Goal: Information Seeking & Learning: Learn about a topic

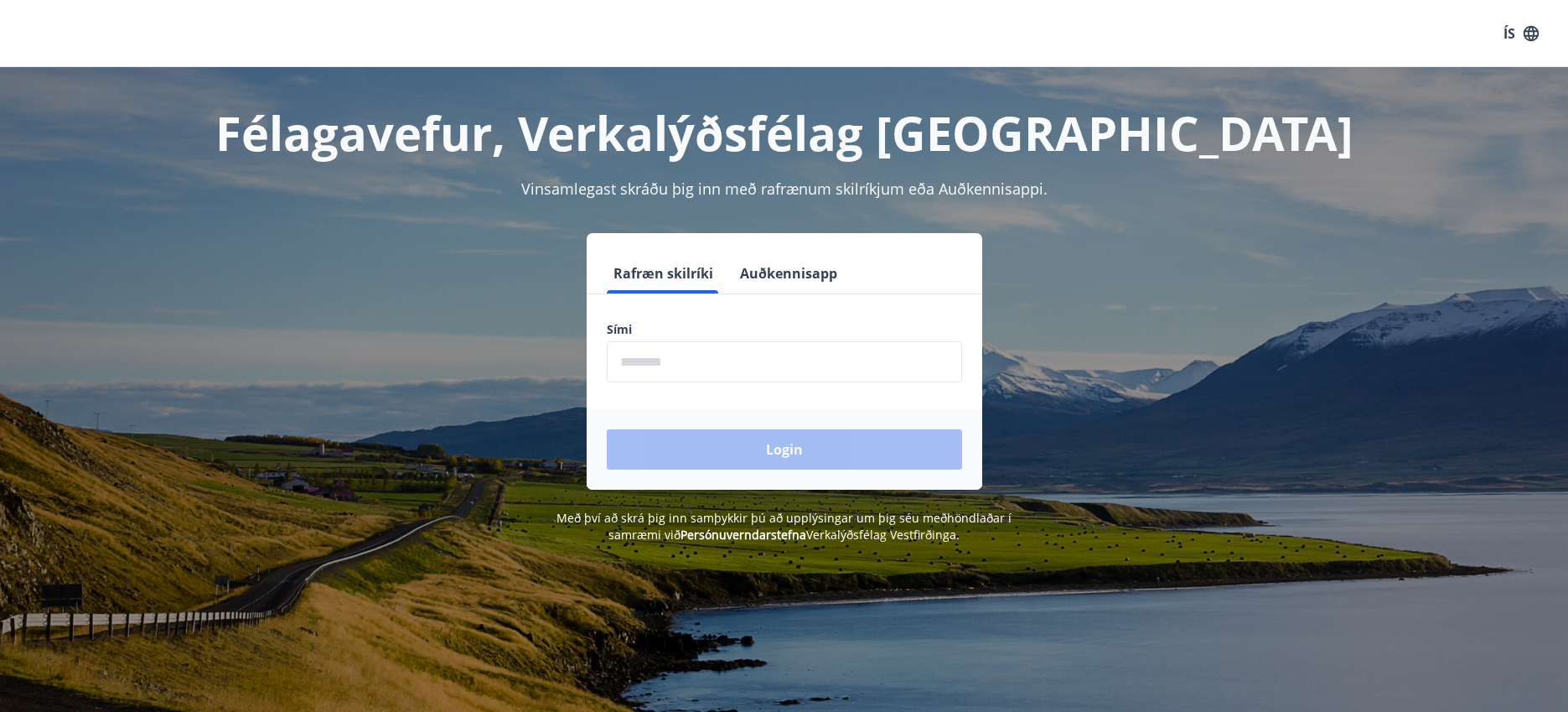
click at [658, 324] on label "Sími" at bounding box center [784, 329] width 355 height 17
click at [634, 277] on button "Rafræn skilríki" at bounding box center [663, 273] width 113 height 40
click at [626, 356] on input "phone" at bounding box center [784, 361] width 355 height 41
type input "********"
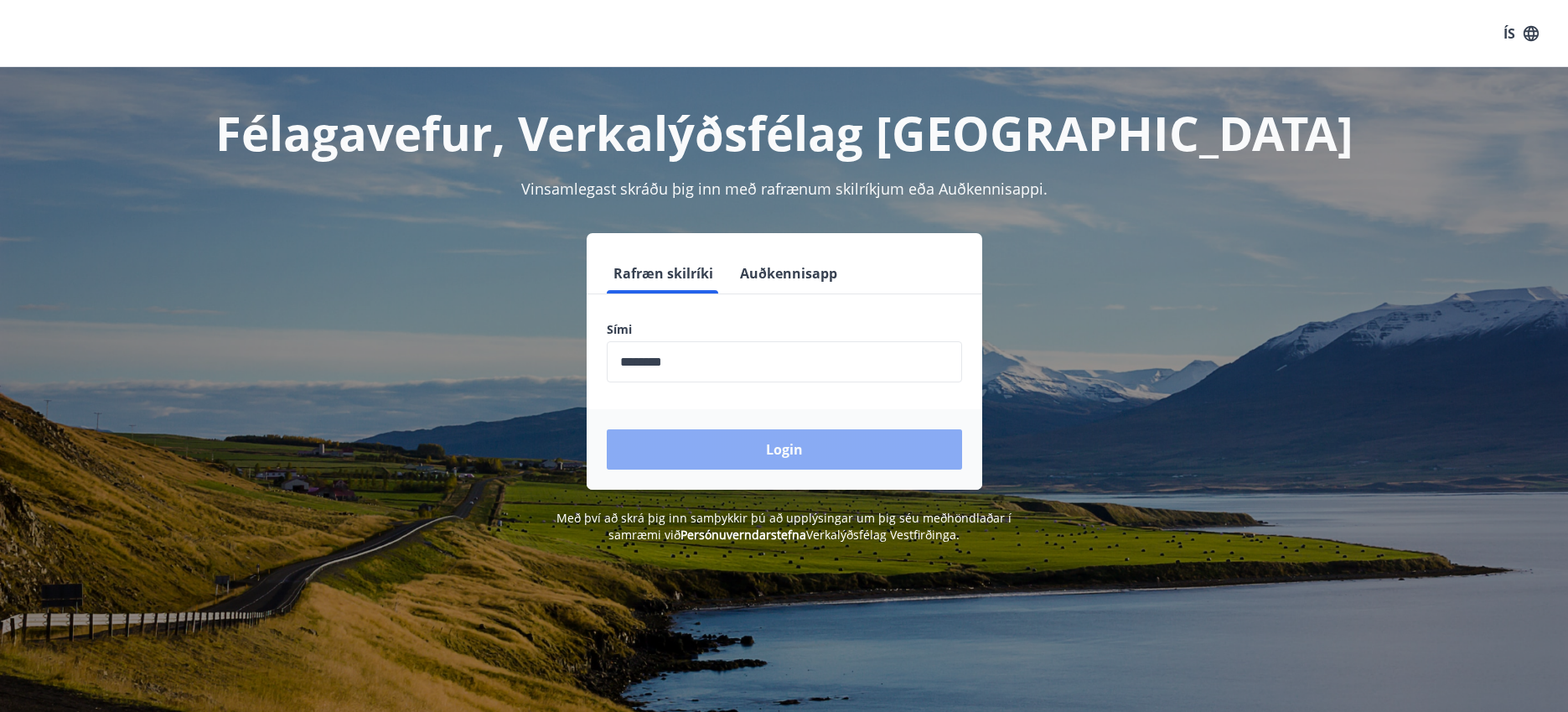
click at [725, 451] on button "Login" at bounding box center [784, 449] width 355 height 40
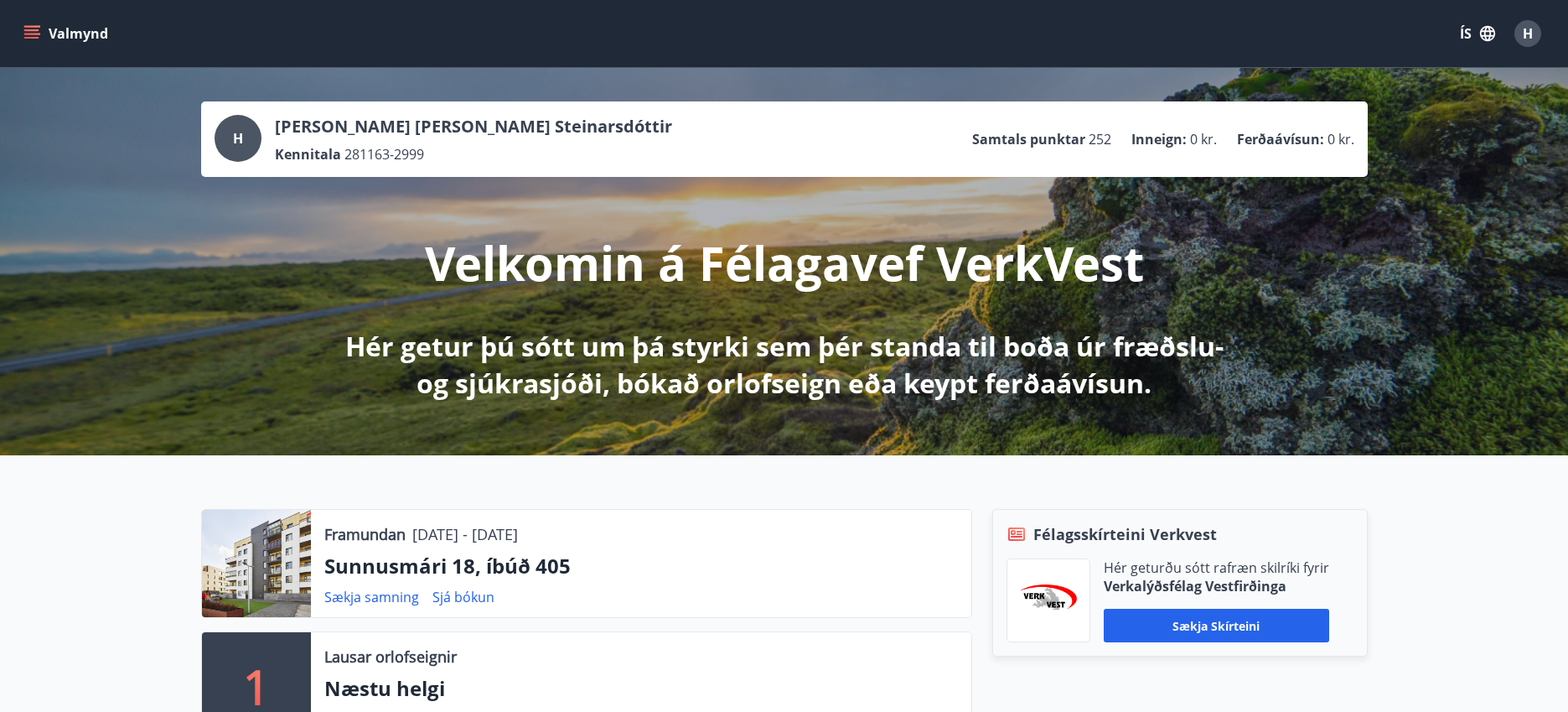
click at [35, 34] on icon "menu" at bounding box center [33, 34] width 19 height 2
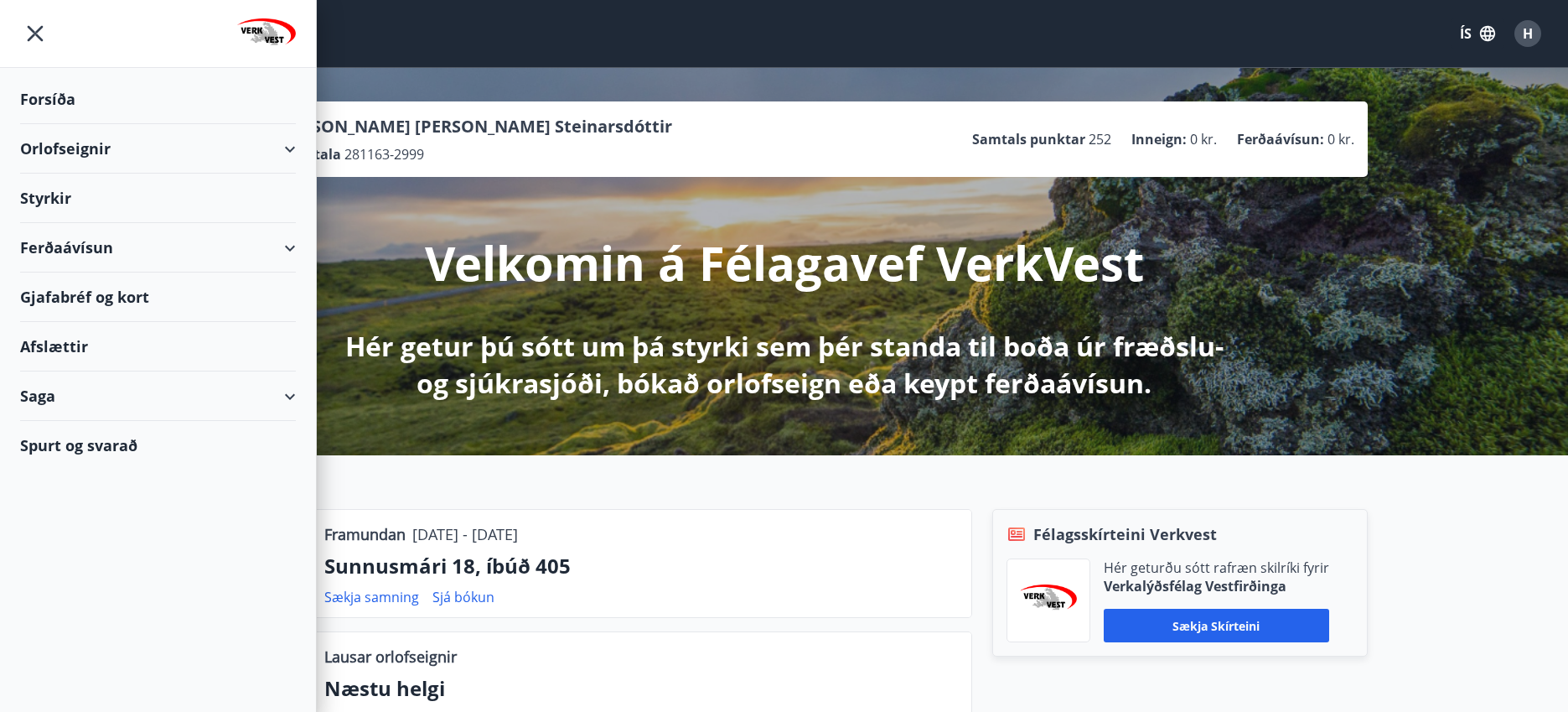
click at [32, 286] on div "Gjafabréf og kort" at bounding box center [158, 296] width 276 height 49
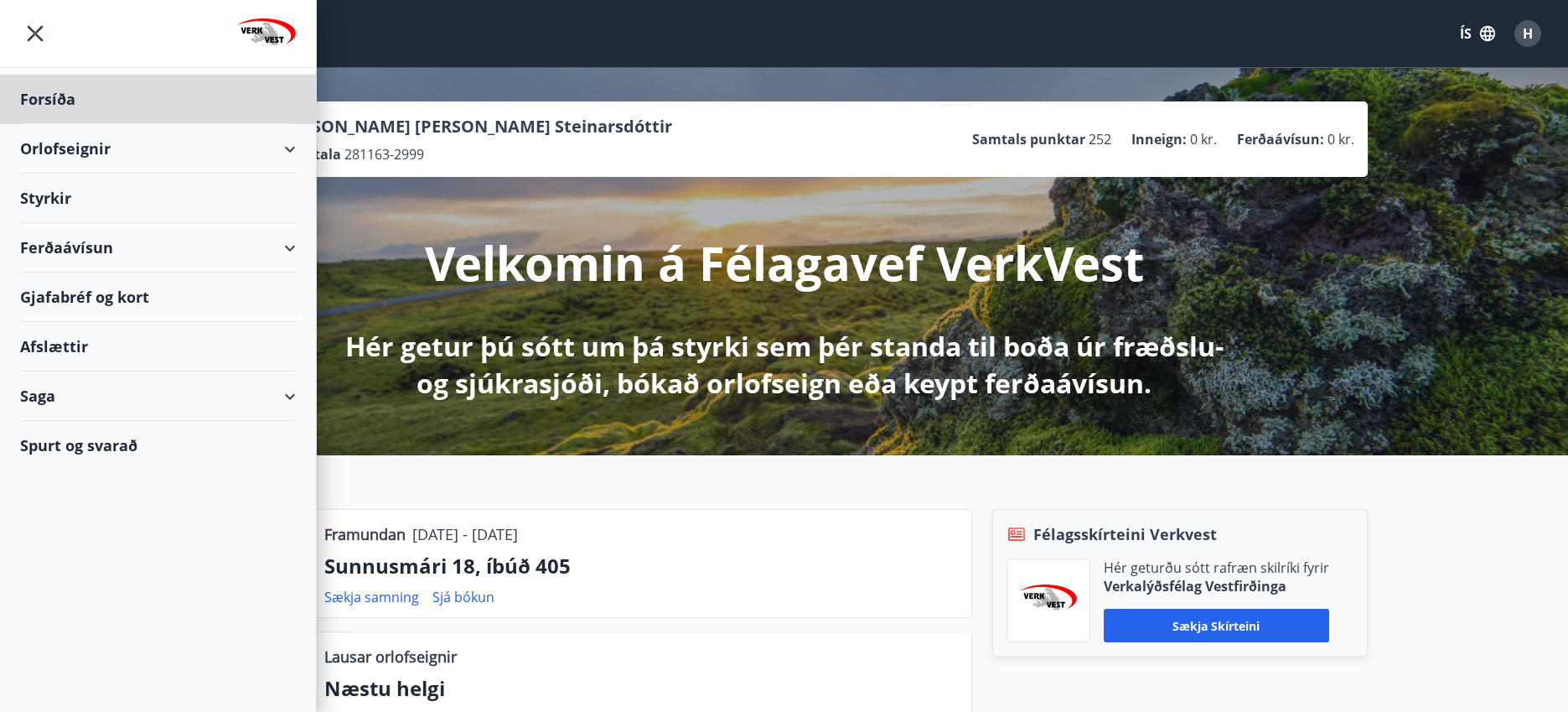
click at [81, 198] on div "Styrkir" at bounding box center [158, 198] width 276 height 49
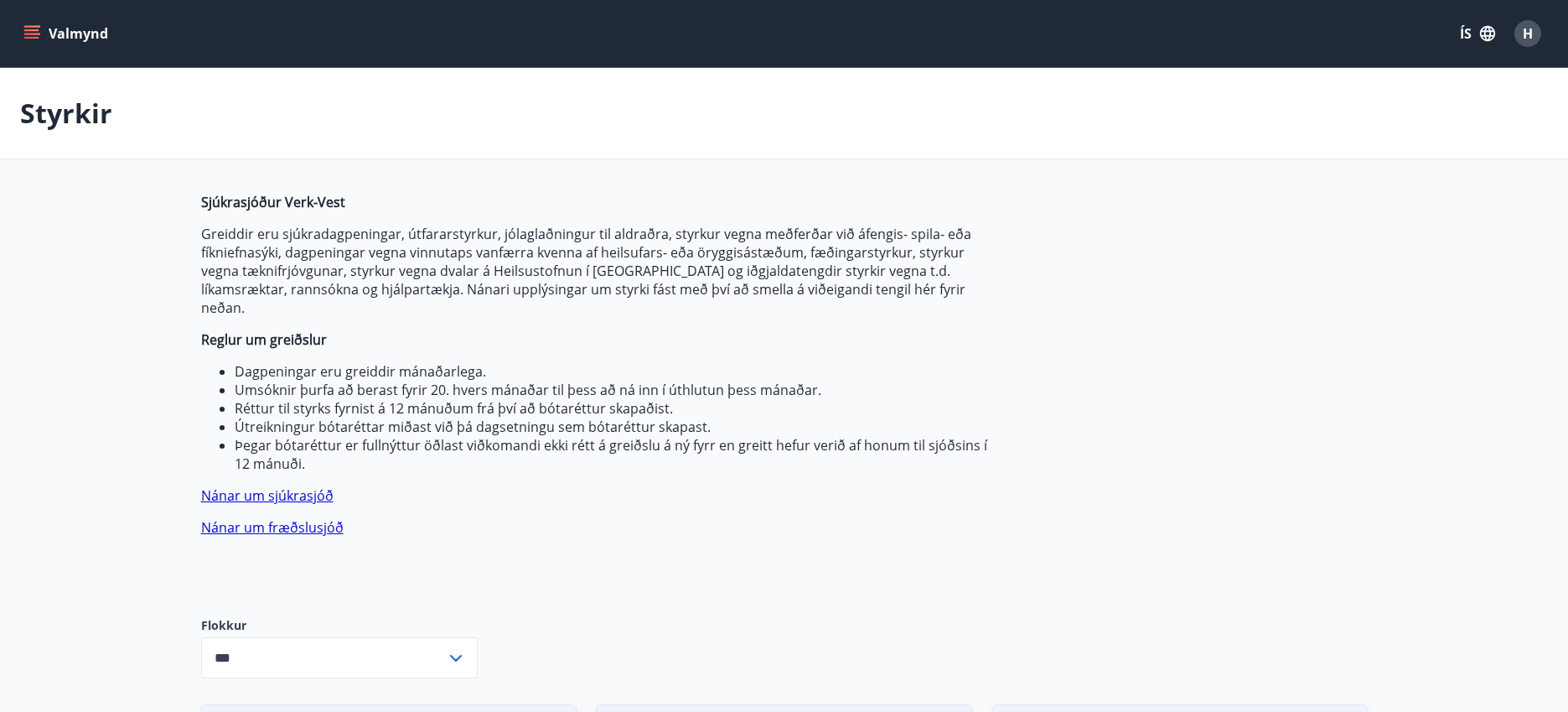
type input "***"
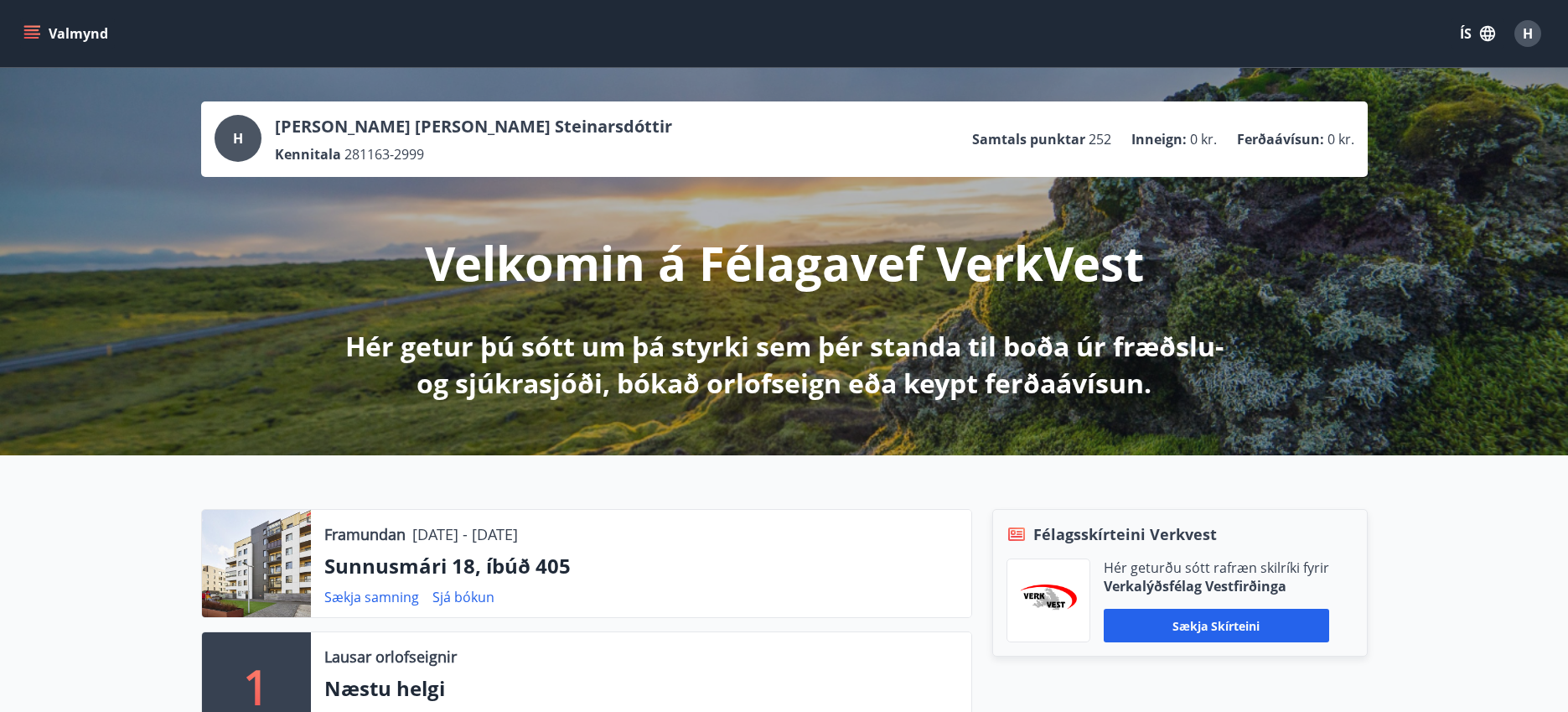
click at [23, 28] on icon "menu" at bounding box center [31, 33] width 17 height 17
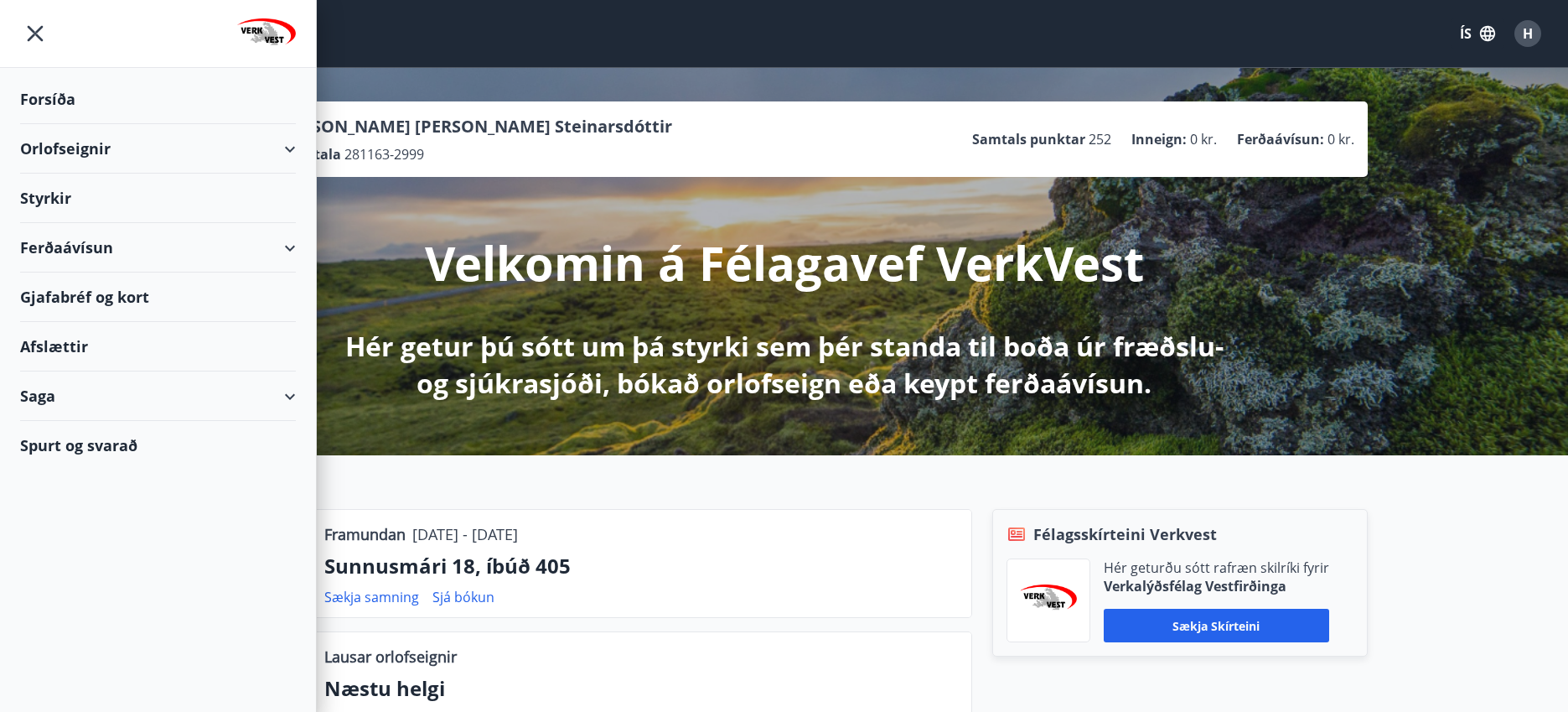
click at [67, 244] on div "Ferðaávísun" at bounding box center [158, 247] width 276 height 49
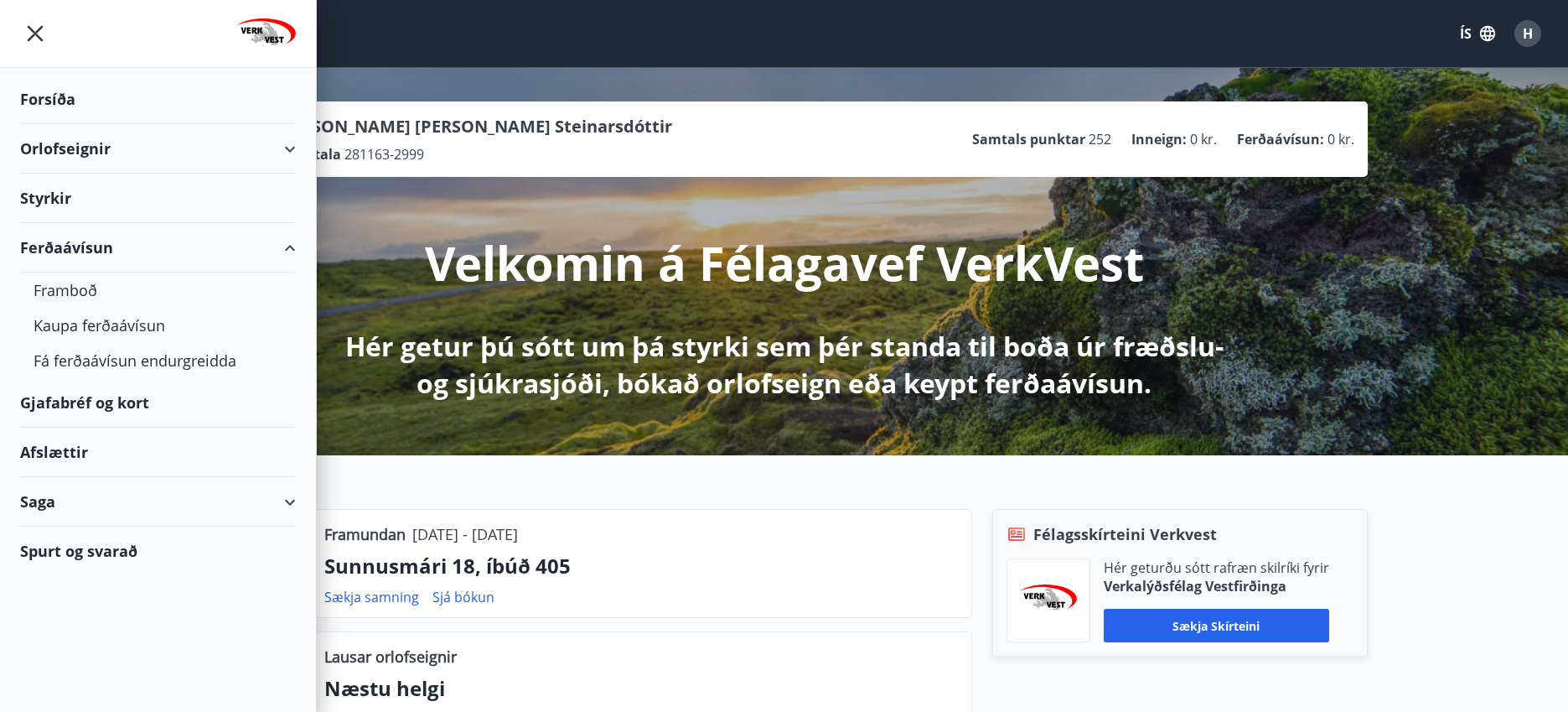
click at [67, 243] on div "Ferðaávísun" at bounding box center [158, 247] width 276 height 49
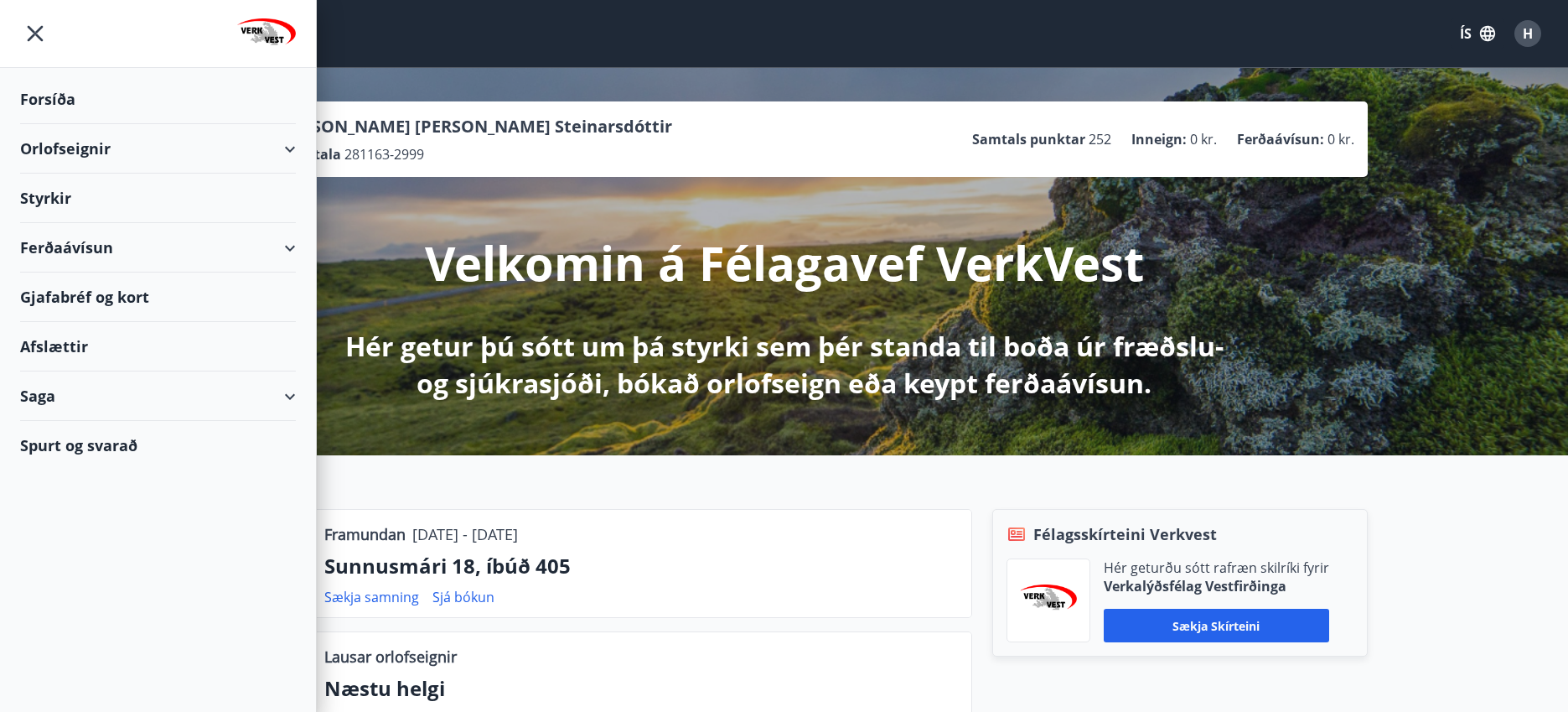
click at [65, 343] on div "Afslættir" at bounding box center [158, 346] width 276 height 49
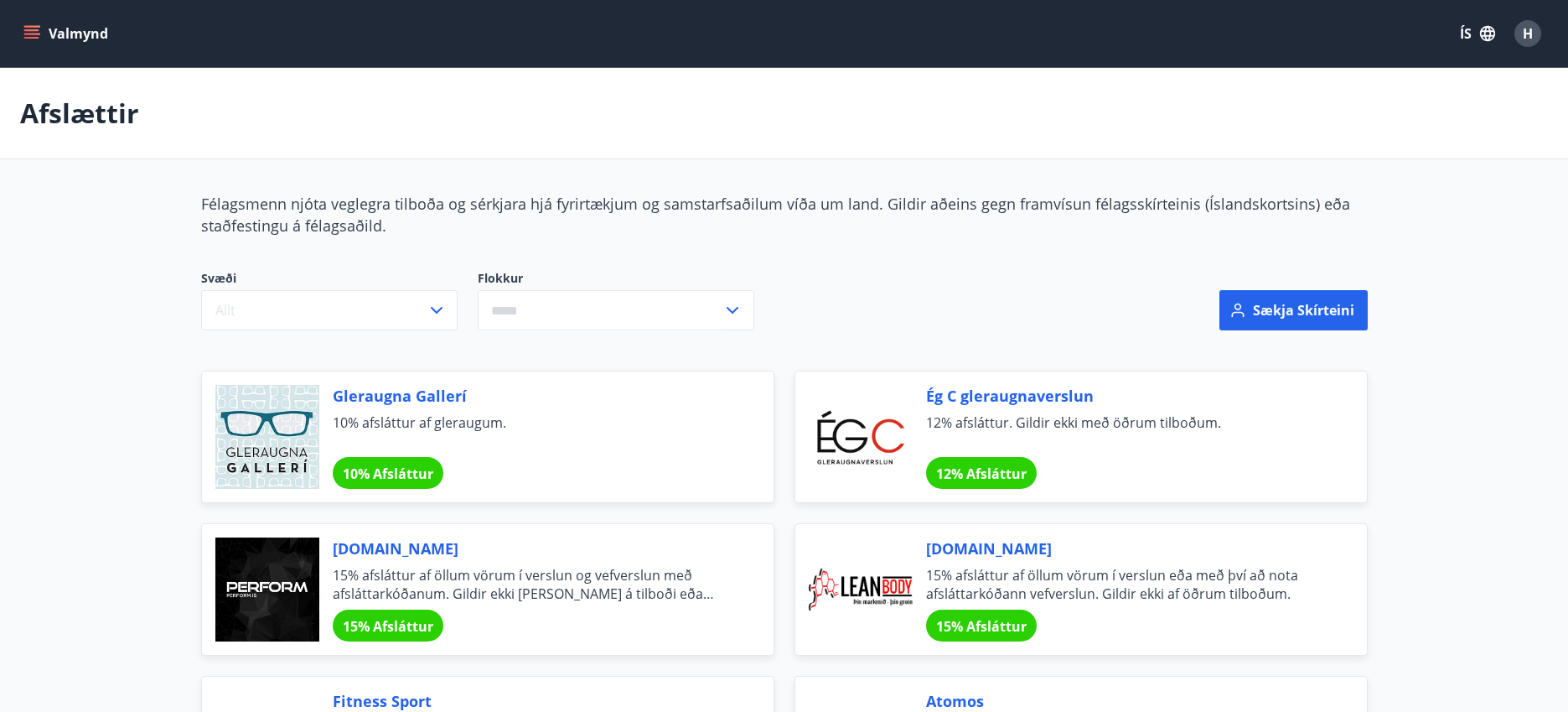
click at [29, 35] on icon "menu" at bounding box center [31, 33] width 17 height 17
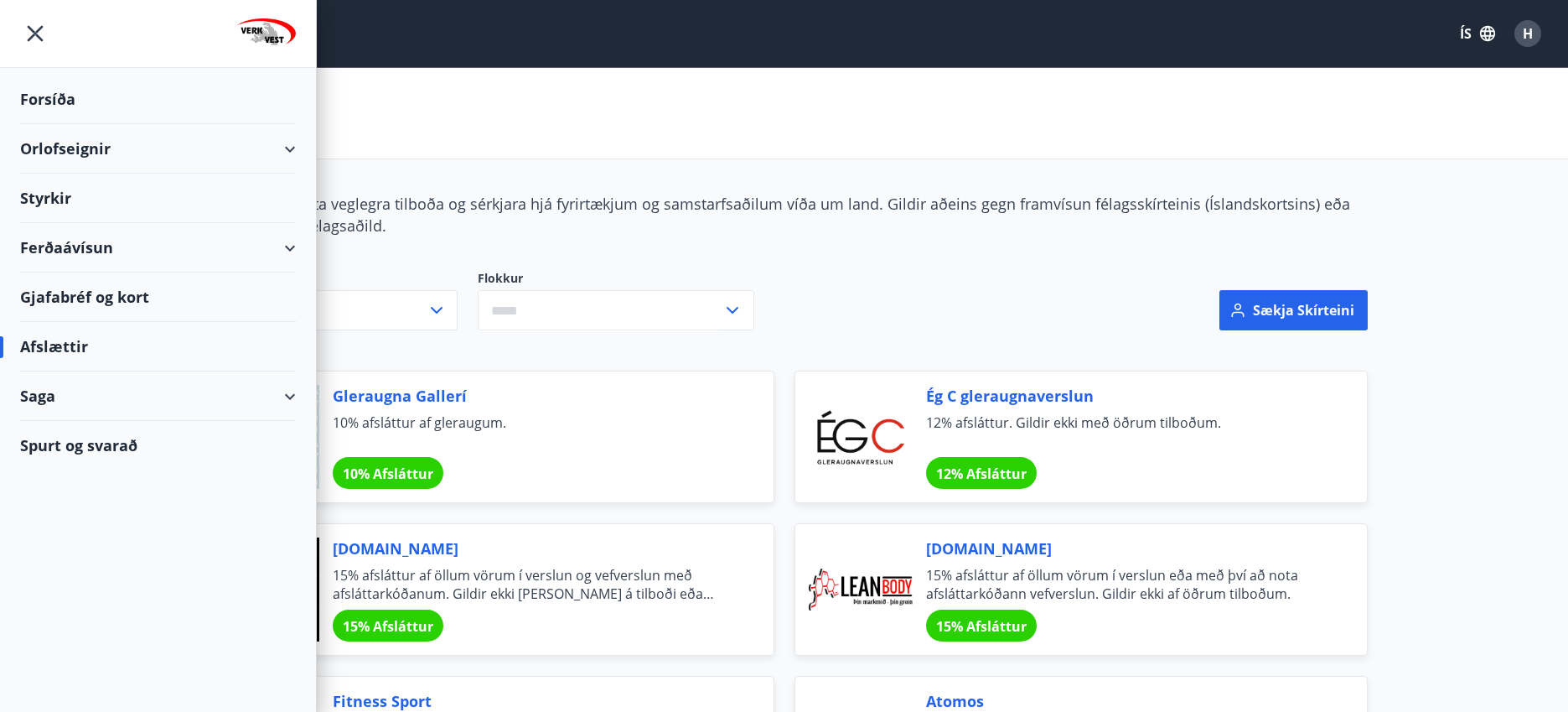
click at [30, 403] on div "Saga" at bounding box center [158, 395] width 276 height 49
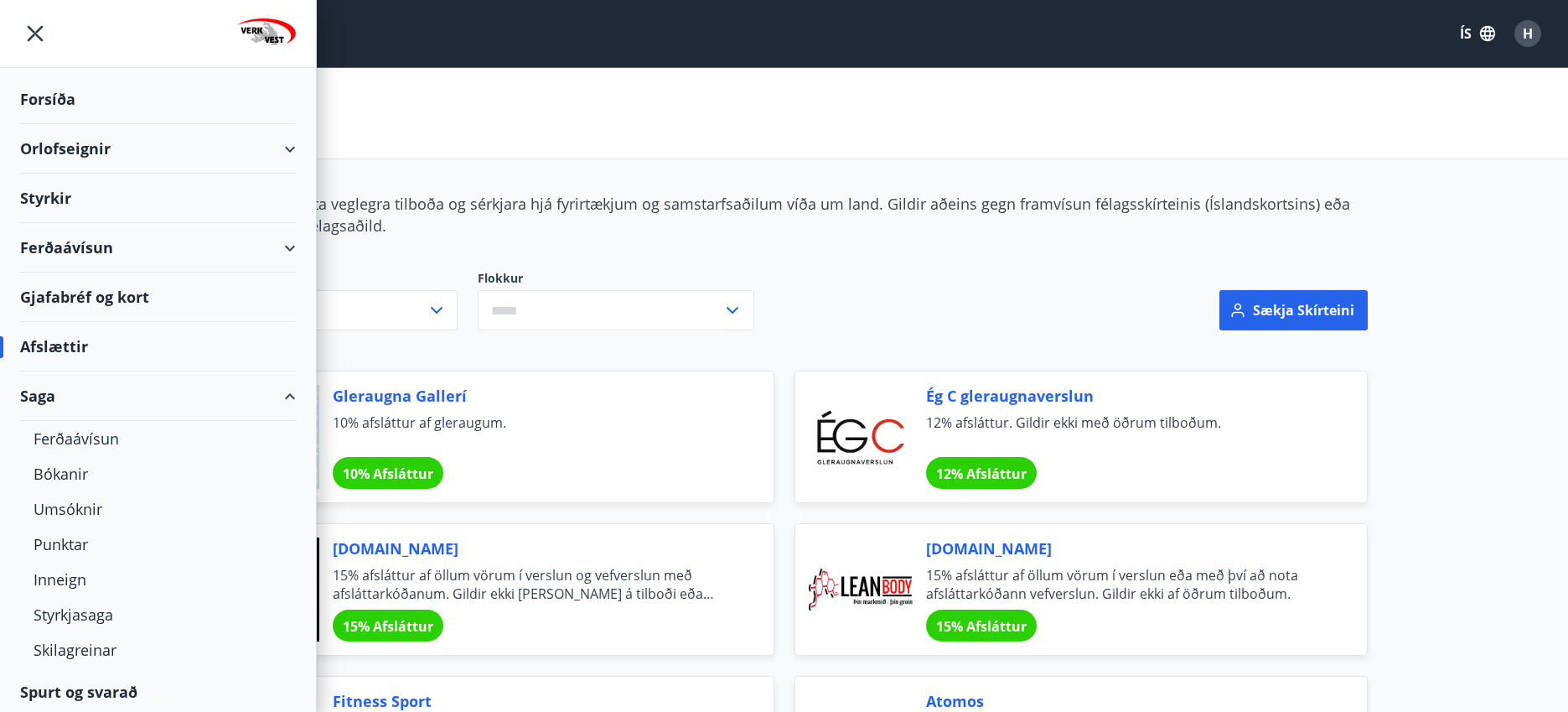
click at [31, 399] on div "Saga" at bounding box center [158, 395] width 276 height 49
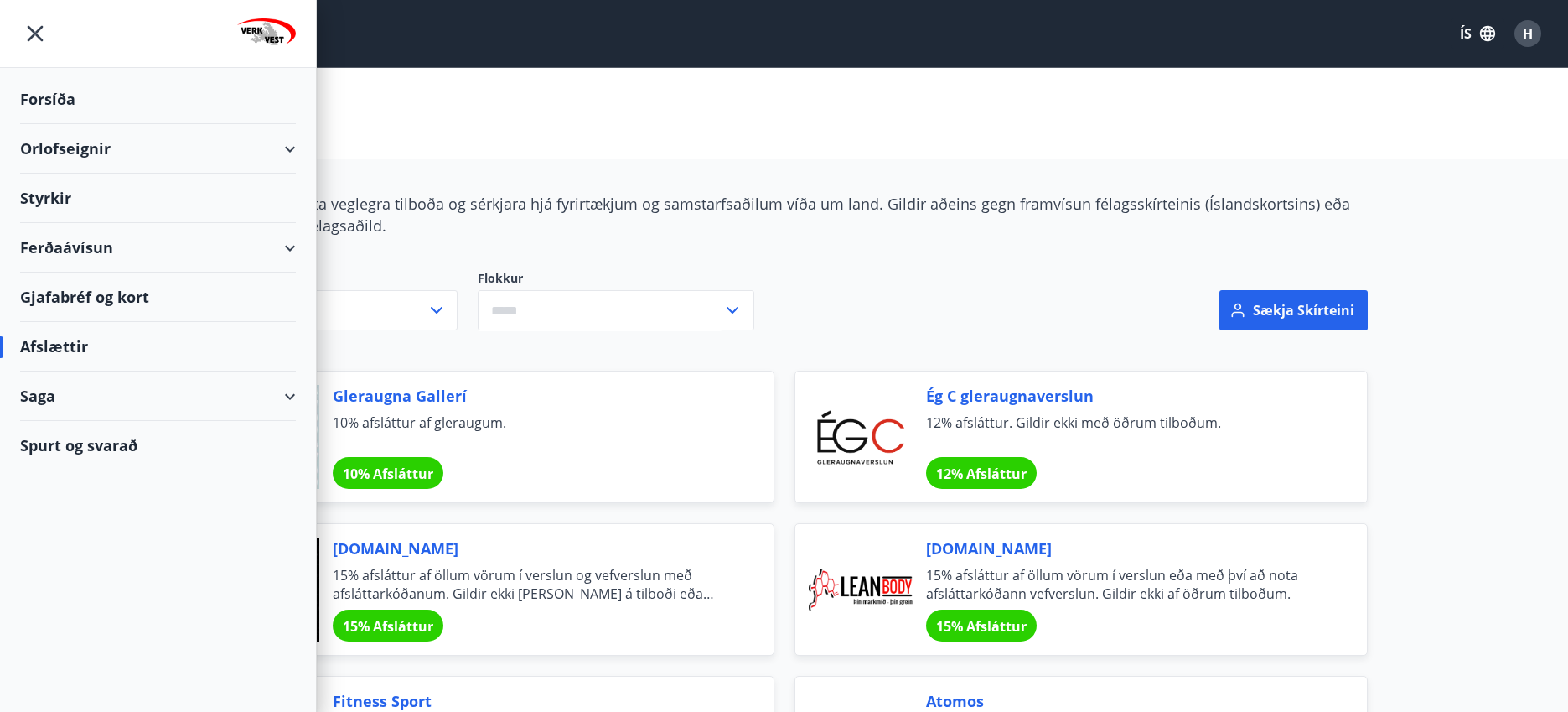
click at [21, 286] on div "Gjafabréf og kort" at bounding box center [158, 296] width 276 height 49
